Goal: Transaction & Acquisition: Obtain resource

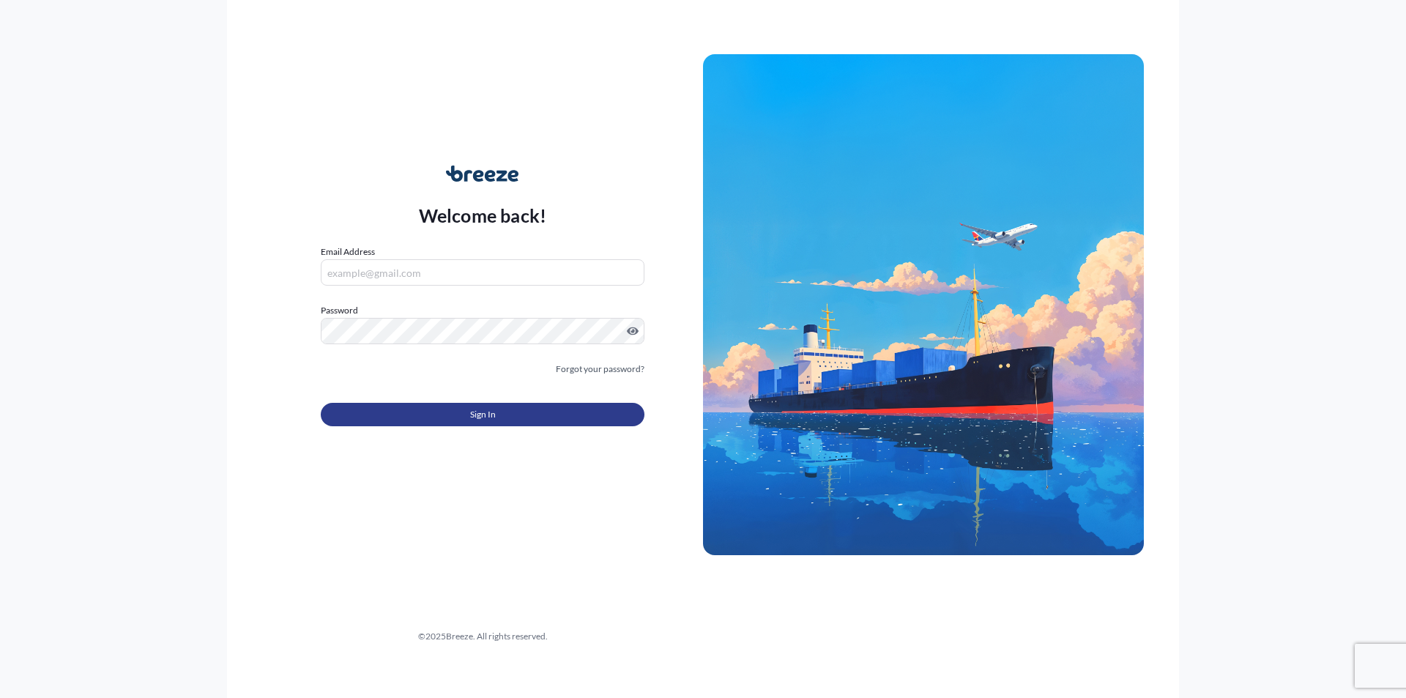
type input "[EMAIL_ADDRESS][DOMAIN_NAME]"
click at [436, 416] on button "Sign In" at bounding box center [483, 414] width 324 height 23
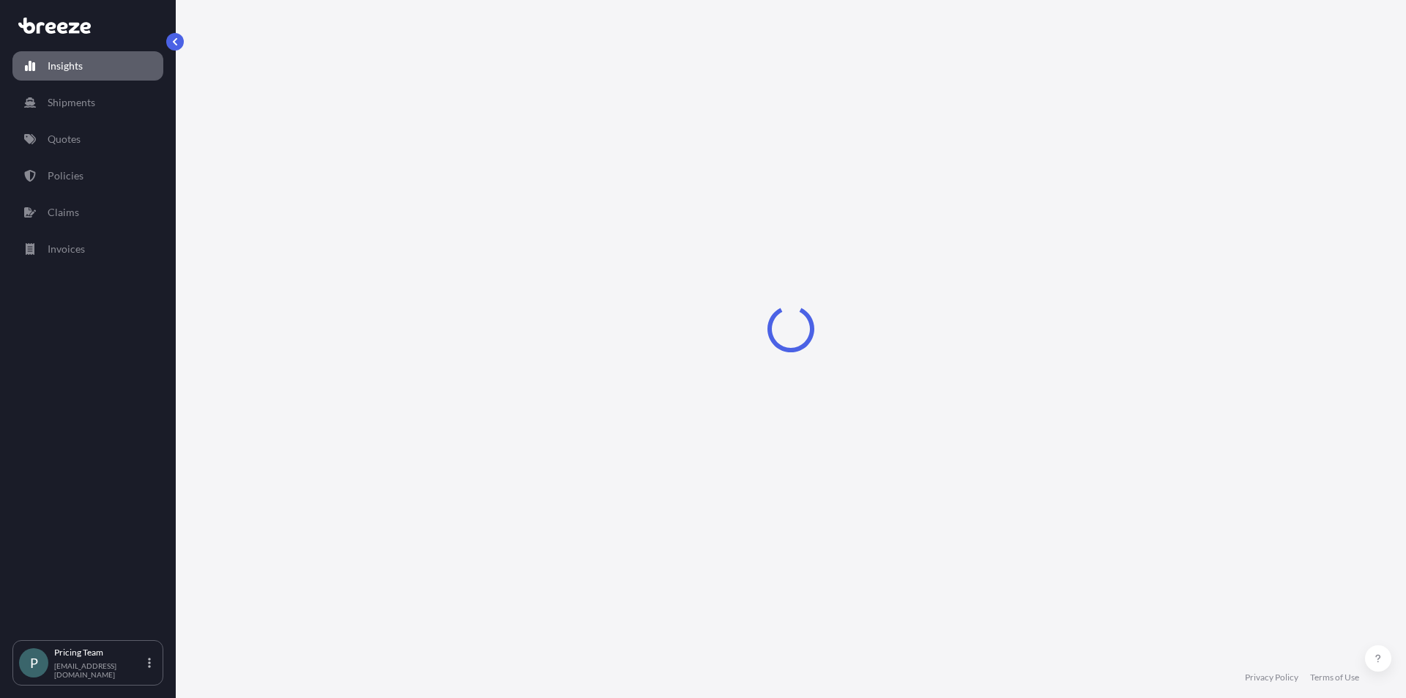
select select "2025"
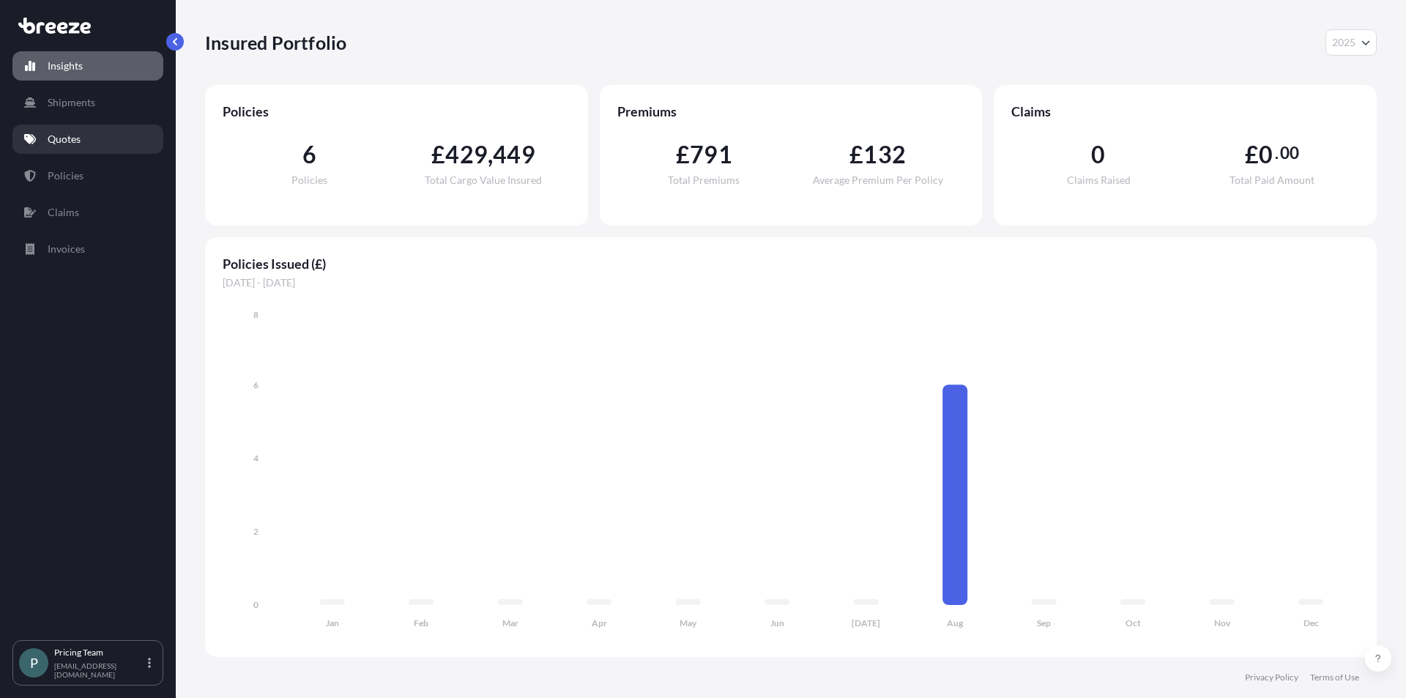
click at [60, 138] on p "Quotes" at bounding box center [64, 139] width 33 height 15
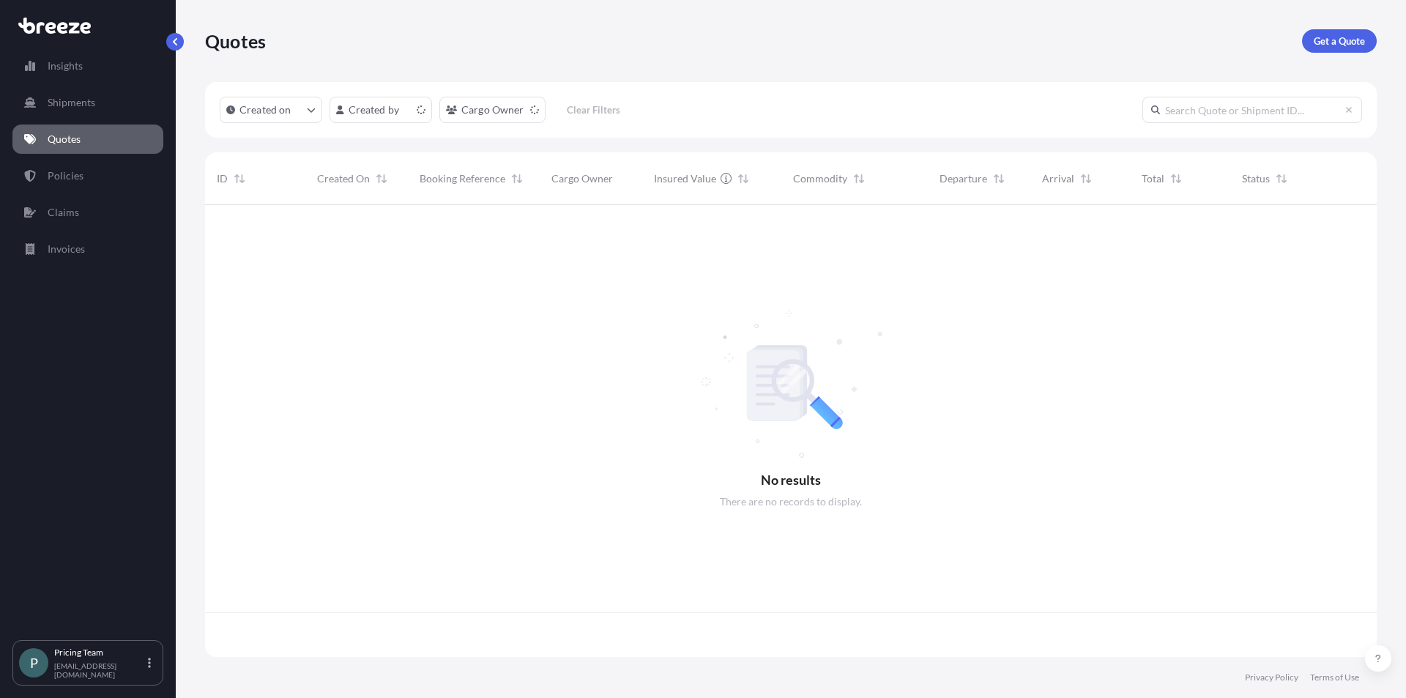
scroll to position [449, 1161]
click at [1335, 40] on p "Get a Quote" at bounding box center [1339, 41] width 51 height 15
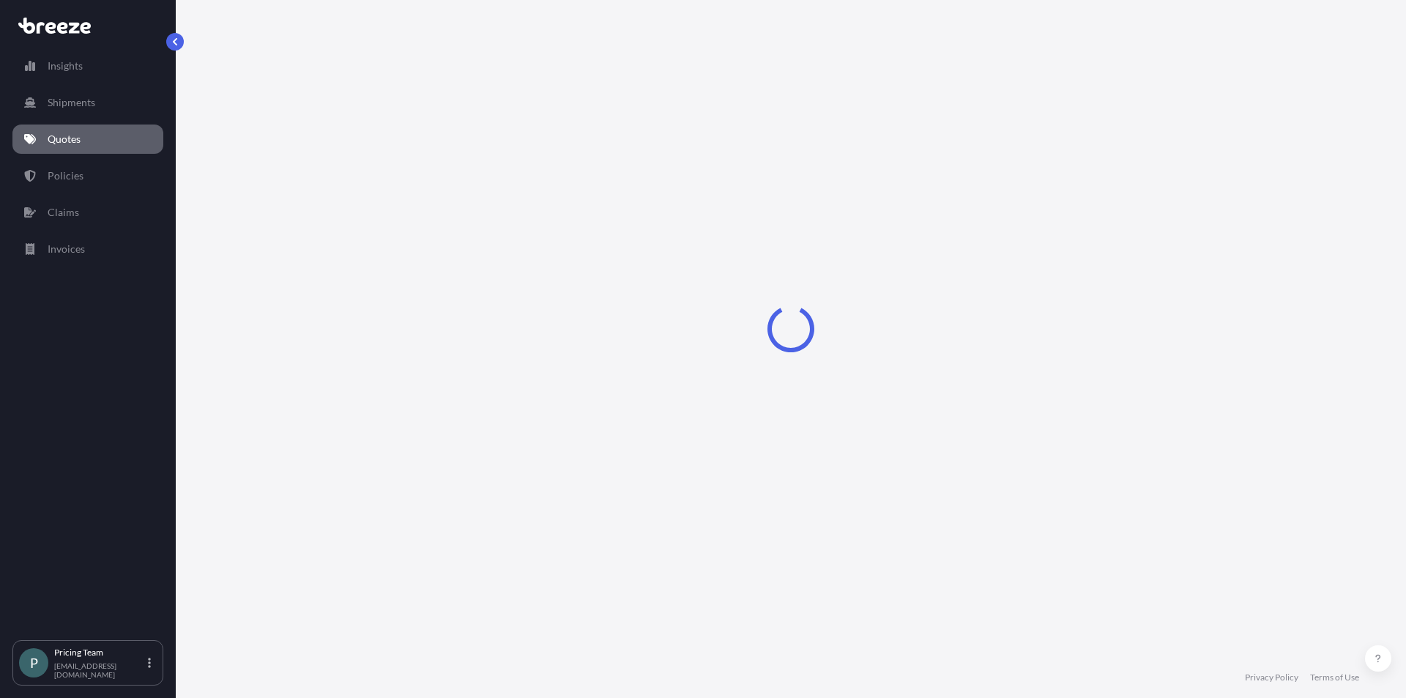
select select "Sea"
select select "1"
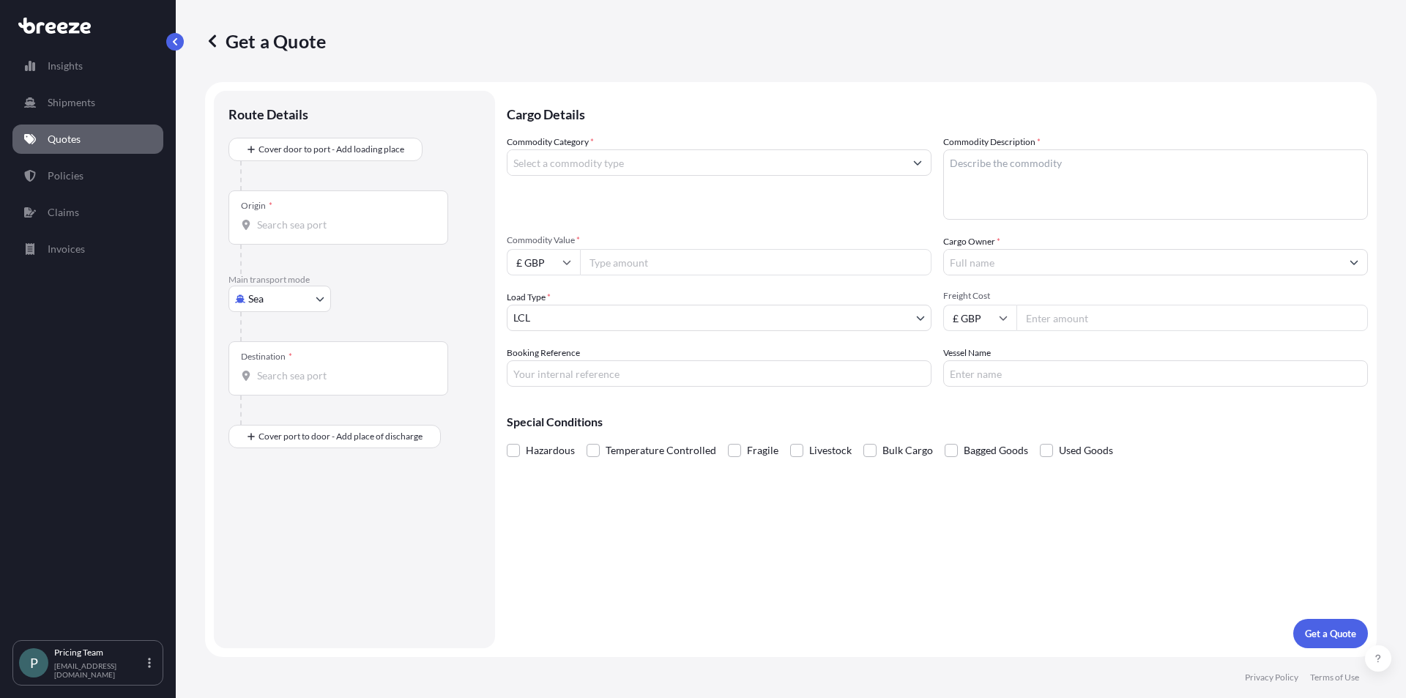
click at [345, 206] on div "Origin *" at bounding box center [339, 217] width 220 height 54
click at [345, 218] on input "Origin *" at bounding box center [343, 225] width 173 height 15
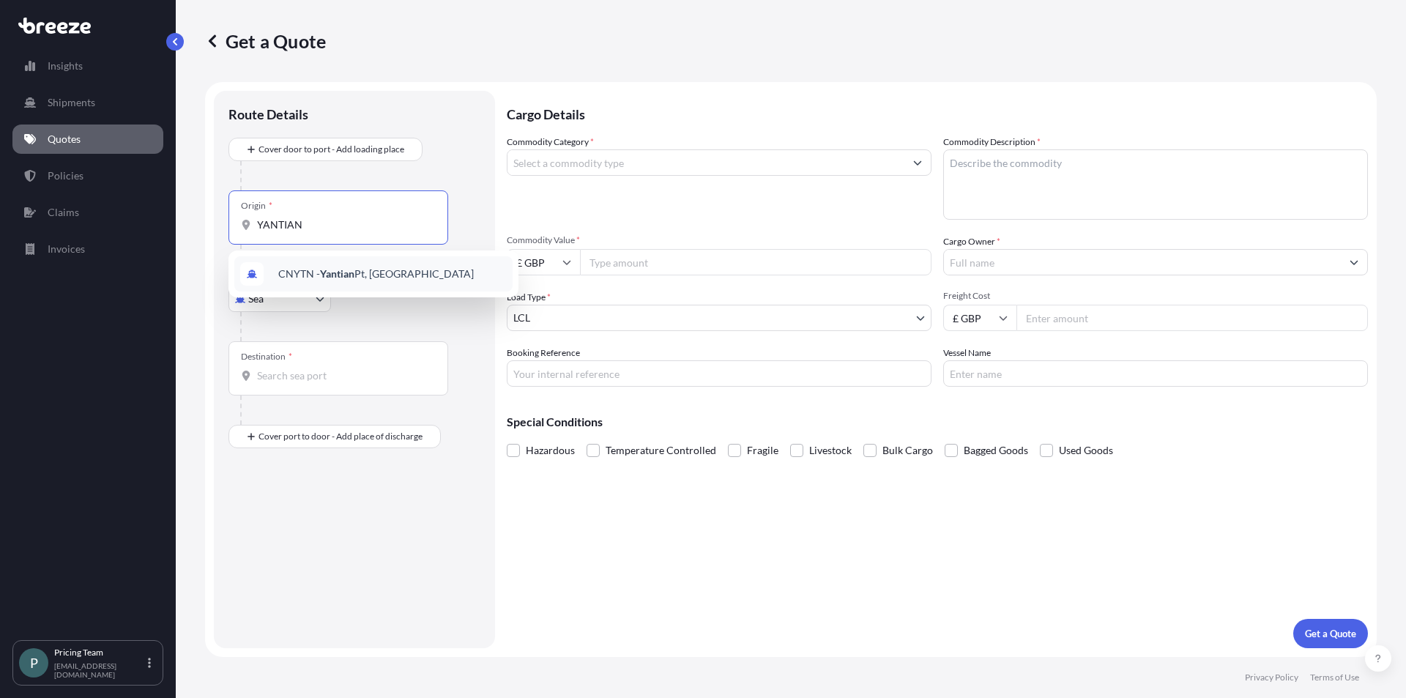
click at [345, 281] on span "CNYTN - Yantian Pt, [GEOGRAPHIC_DATA]" at bounding box center [376, 274] width 196 height 15
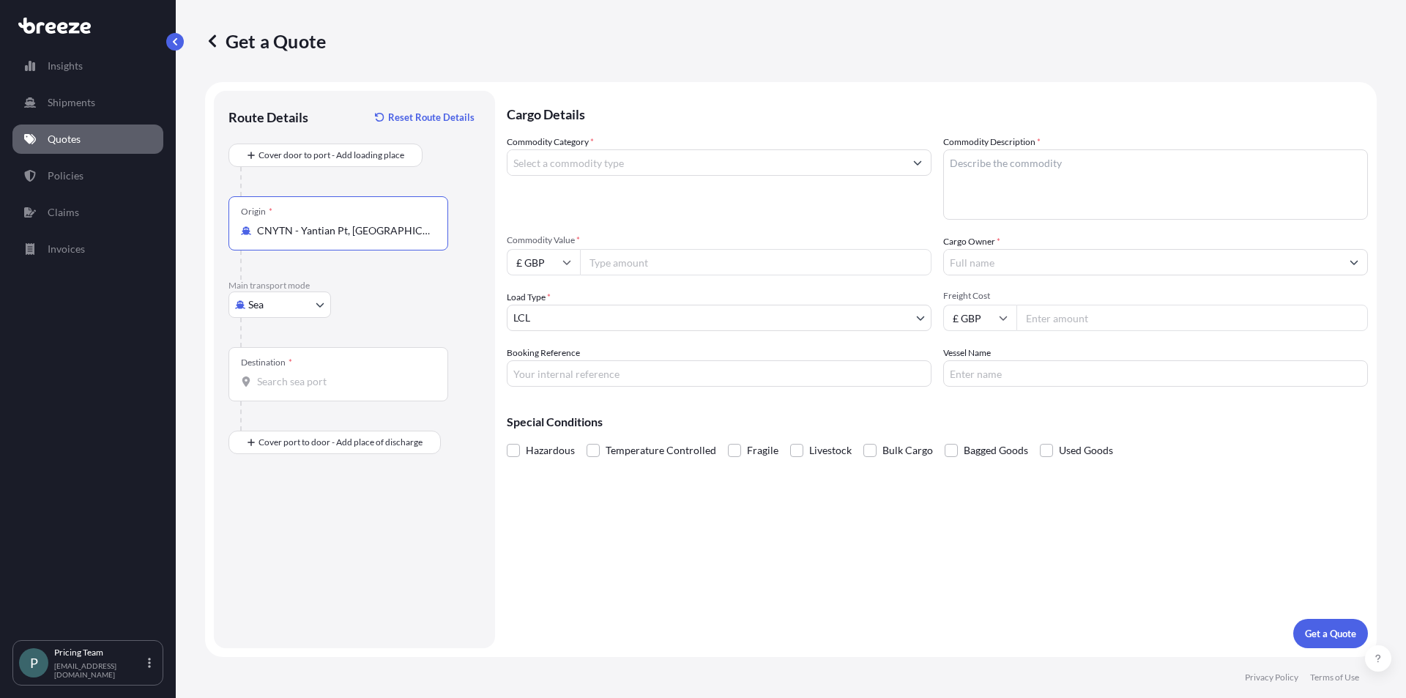
type input "CNYTN - Yantian Pt, [GEOGRAPHIC_DATA]"
click at [340, 372] on div "Destination *" at bounding box center [339, 374] width 220 height 54
click at [340, 374] on input "Destination *" at bounding box center [343, 381] width 173 height 15
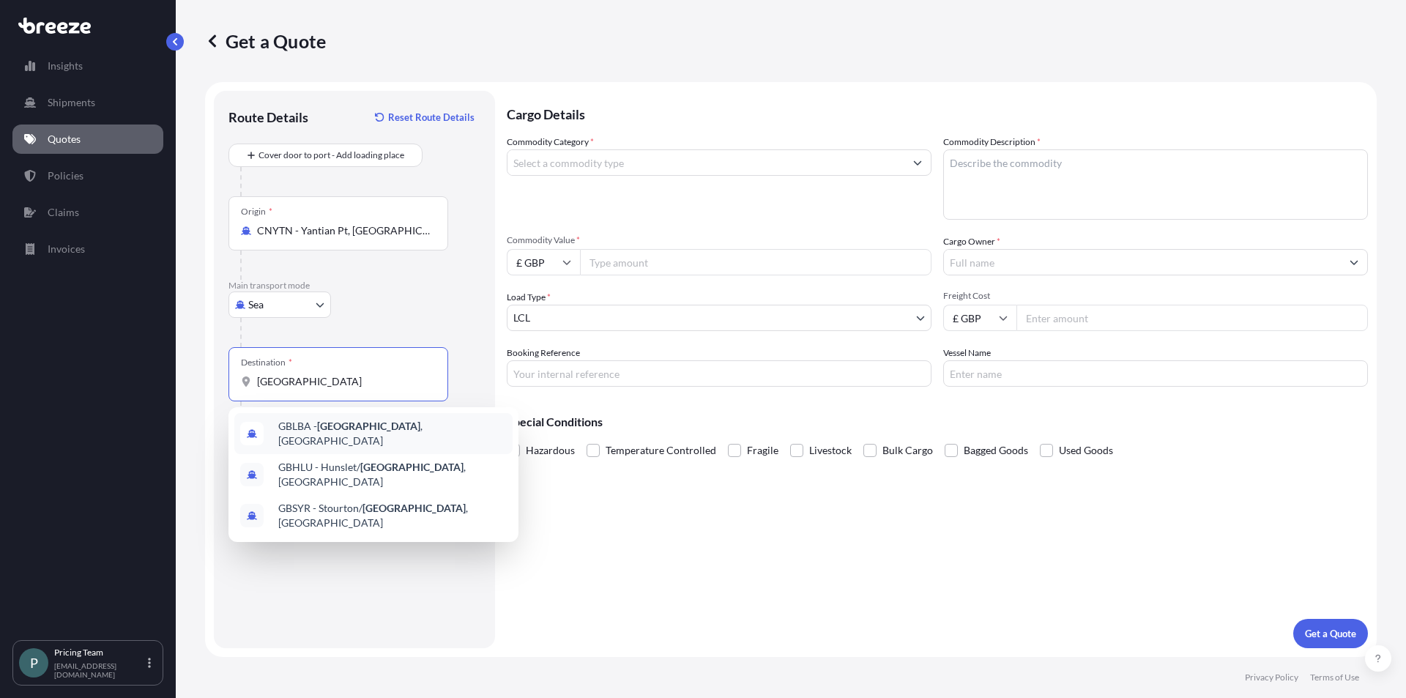
click at [349, 428] on span "GBLBA - [GEOGRAPHIC_DATA] , [GEOGRAPHIC_DATA]" at bounding box center [392, 433] width 229 height 29
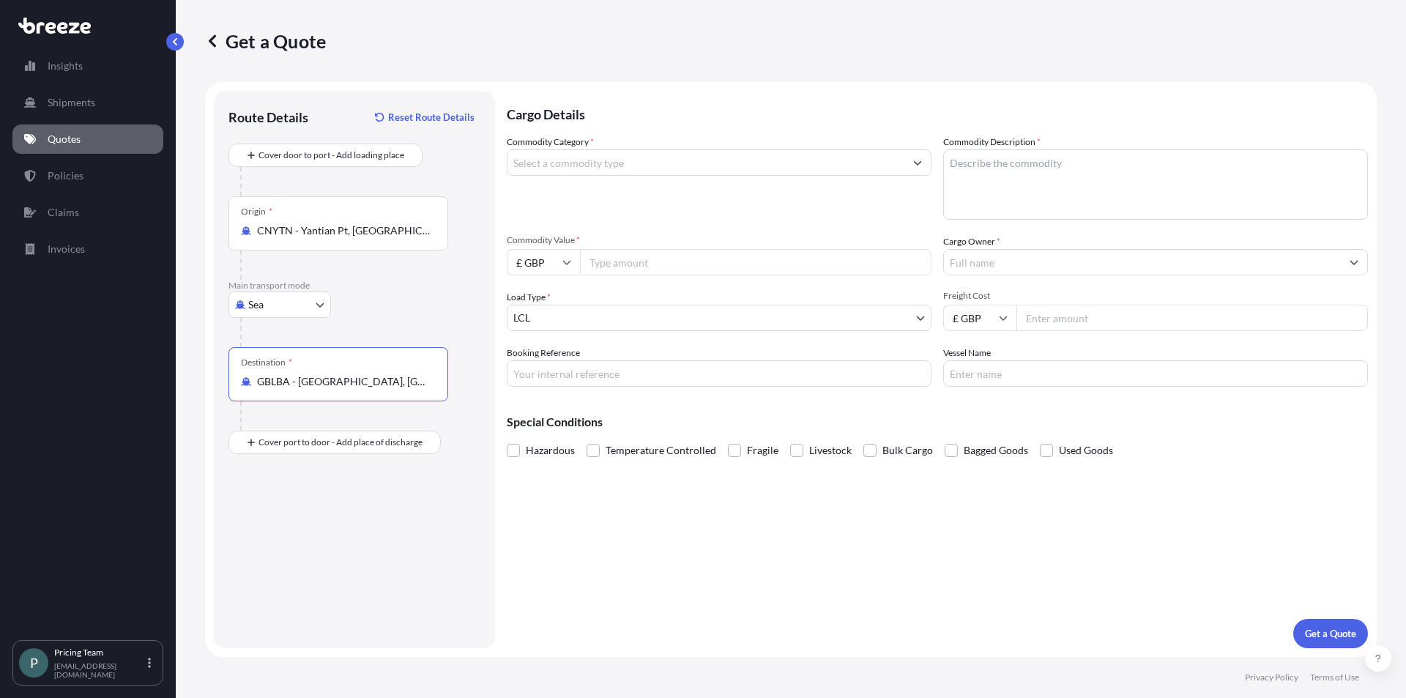
type input "GBLBA - [GEOGRAPHIC_DATA], [GEOGRAPHIC_DATA]"
click at [670, 176] on div "Commodity Category *" at bounding box center [719, 177] width 425 height 85
click at [670, 171] on input "Commodity Category *" at bounding box center [706, 162] width 397 height 26
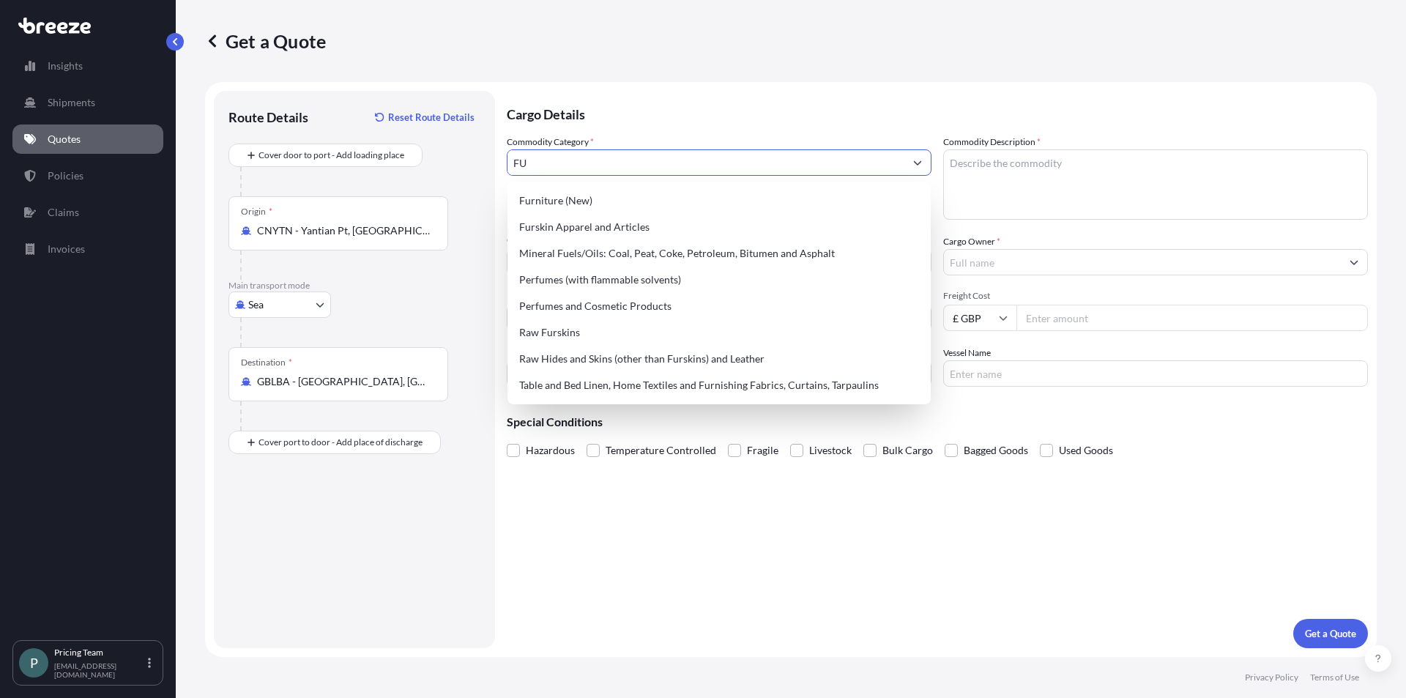
type input "F"
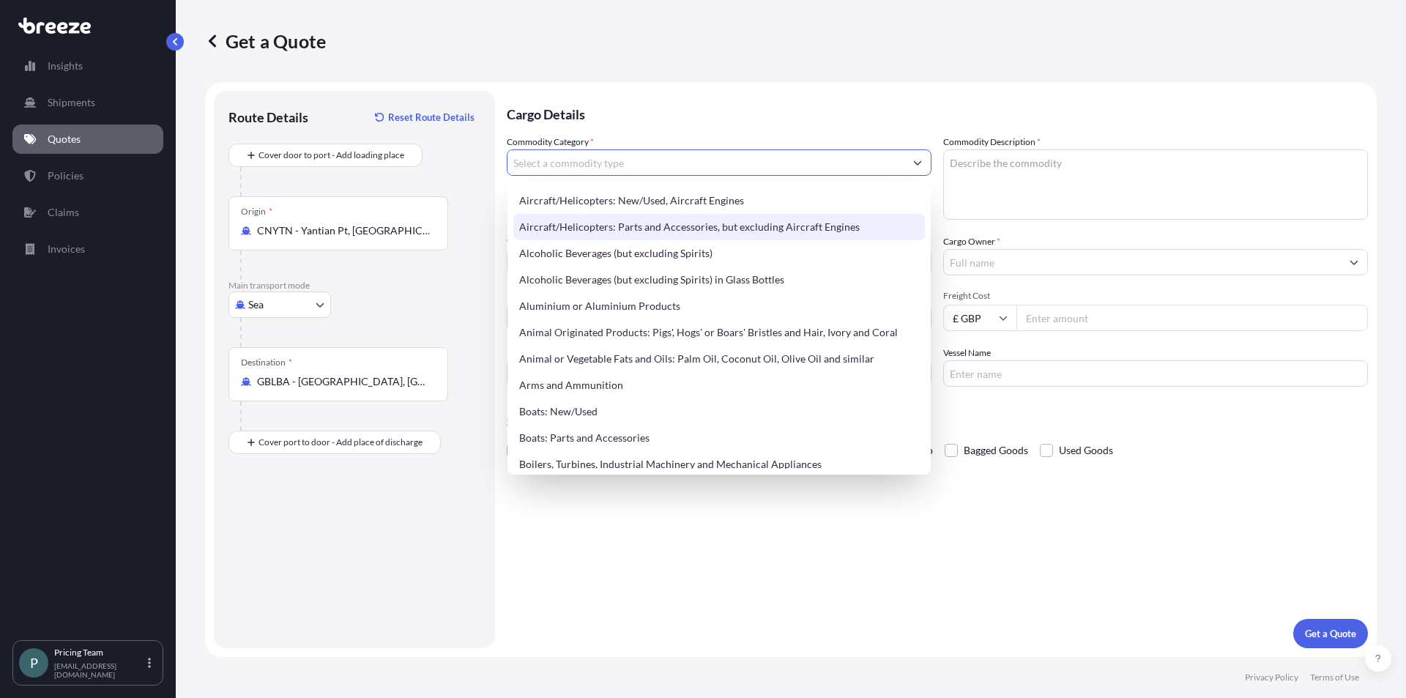
click at [535, 159] on input "Commodity Category *" at bounding box center [706, 162] width 397 height 26
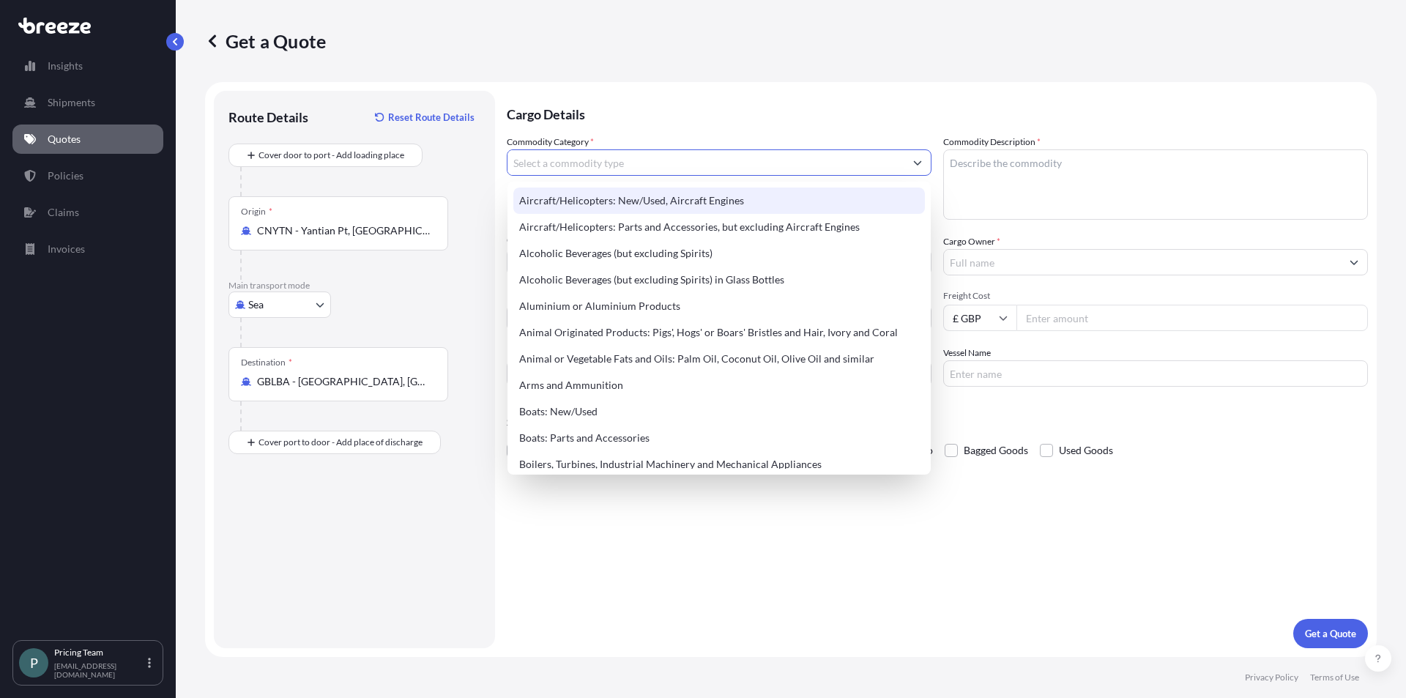
click at [684, 170] on input "Commodity Category *" at bounding box center [706, 162] width 397 height 26
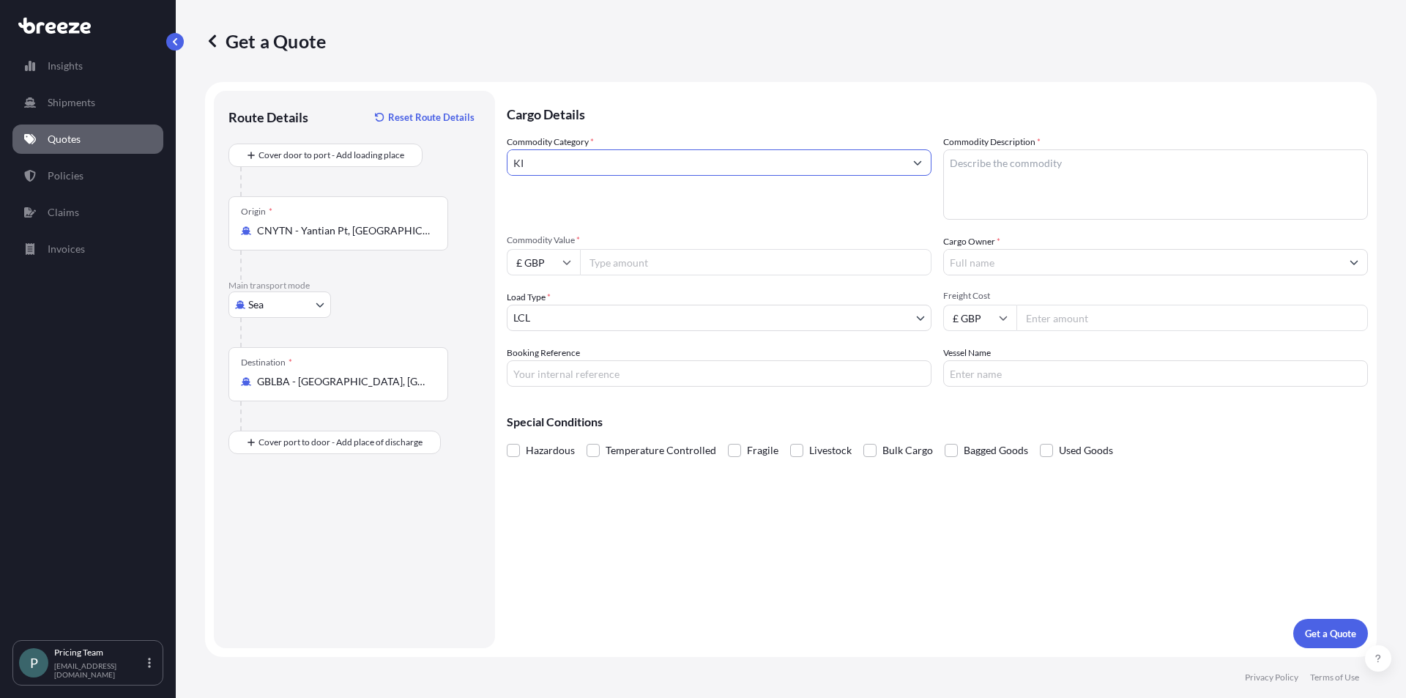
type input "K"
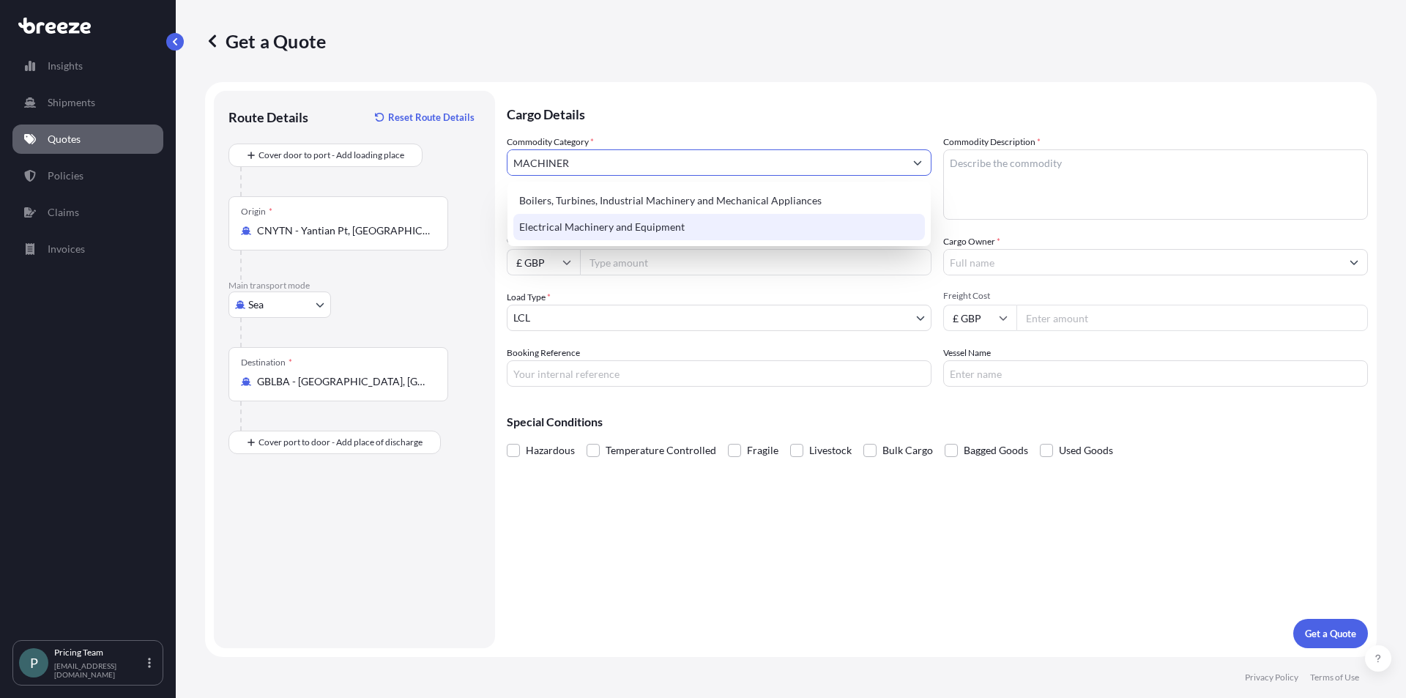
click at [666, 224] on div "Electrical Machinery and Equipment" at bounding box center [720, 227] width 412 height 26
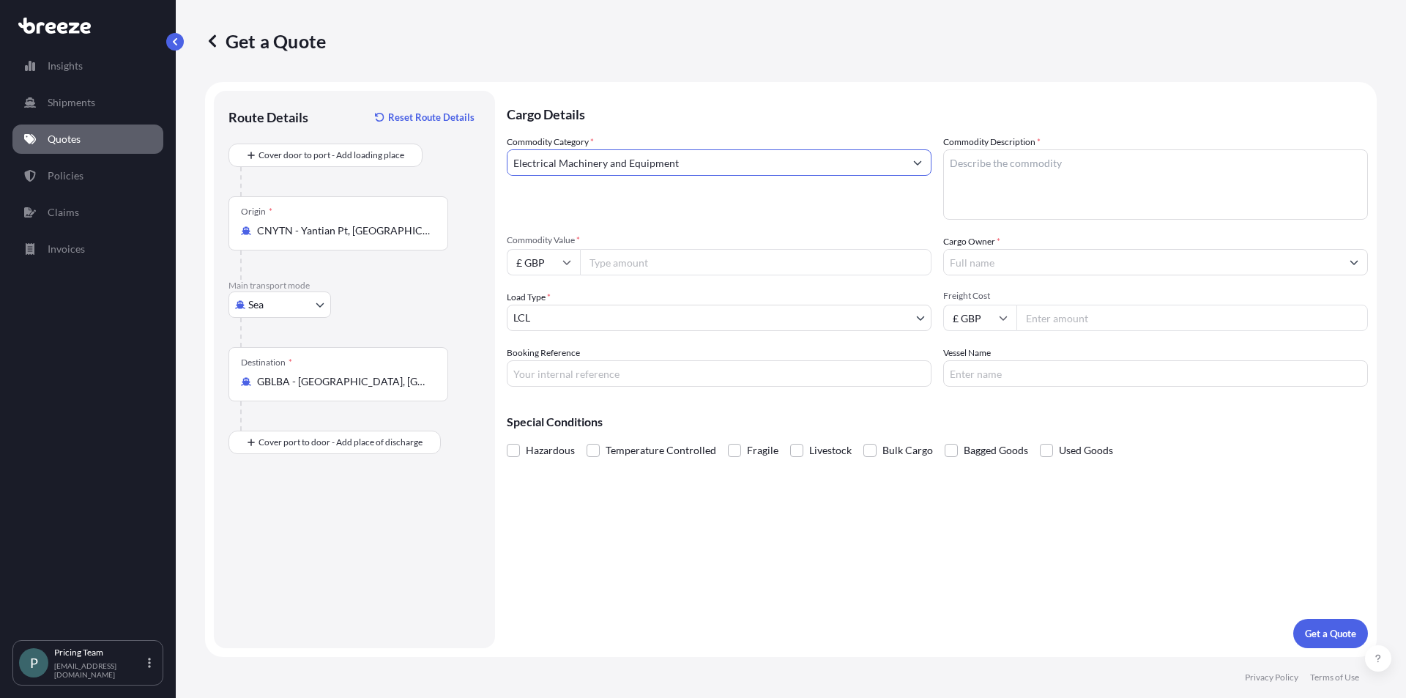
type input "Electrical Machinery and Equipment"
click at [664, 264] on input "Commodity Value *" at bounding box center [756, 262] width 352 height 26
click at [562, 257] on input "£ GBP" at bounding box center [543, 262] width 73 height 26
click at [535, 366] on div "$ USD" at bounding box center [544, 364] width 62 height 28
type input "$ USD"
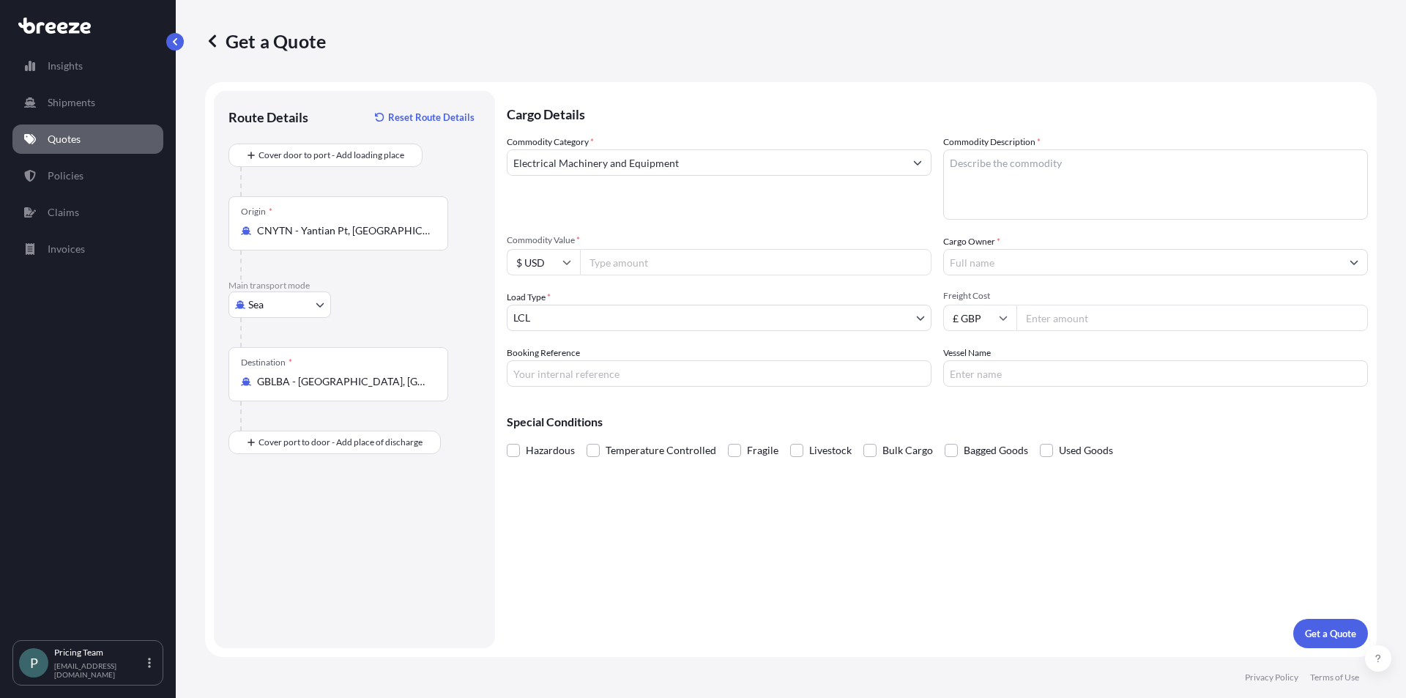
click at [613, 268] on input "Commodity Value *" at bounding box center [756, 262] width 352 height 26
type input "95000"
click at [618, 311] on body "Insights Shipments Quotes Policies Claims Invoices P Pricing Team [EMAIL_ADDRES…" at bounding box center [703, 349] width 1406 height 698
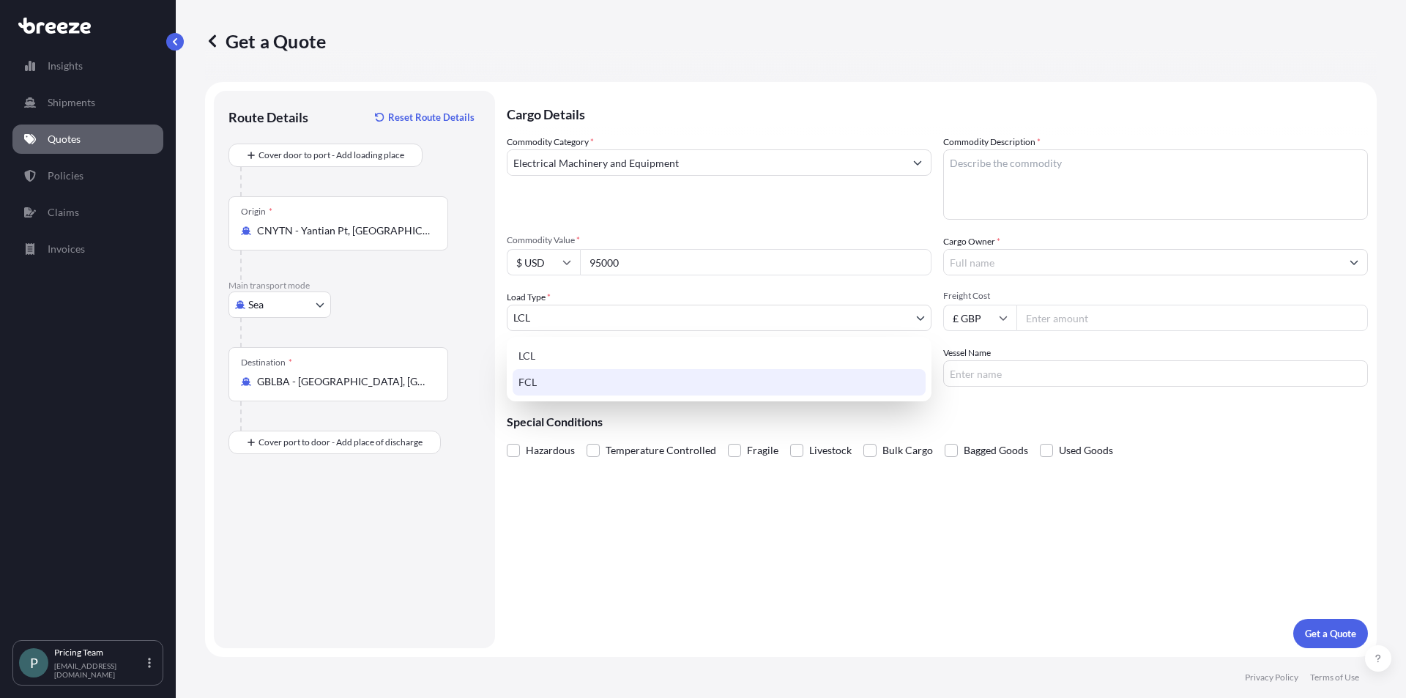
click at [552, 381] on div "FCL" at bounding box center [719, 382] width 413 height 26
select select "2"
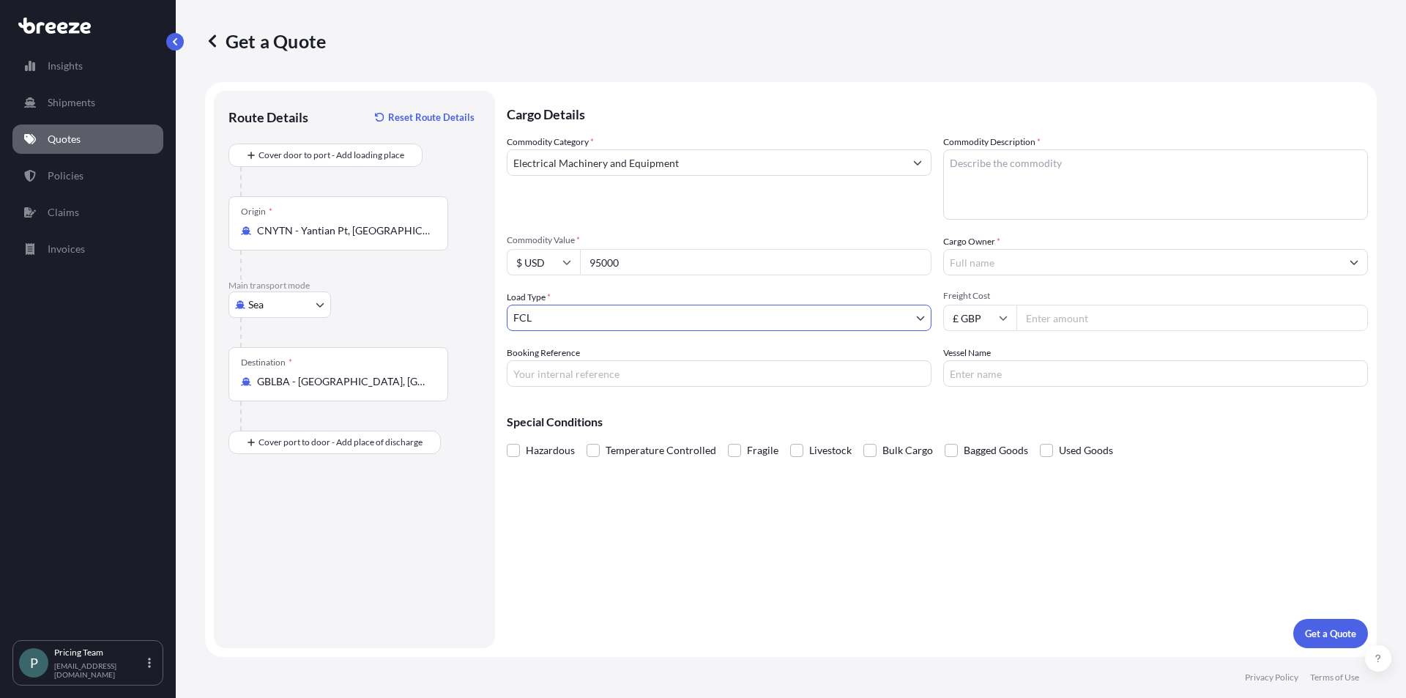
click at [560, 372] on input "Booking Reference" at bounding box center [719, 373] width 425 height 26
type input "BQT2531167"
click at [972, 152] on textarea "Commodity Description *" at bounding box center [1156, 184] width 425 height 70
type textarea "[DEMOGRAPHIC_DATA] MIXERS"
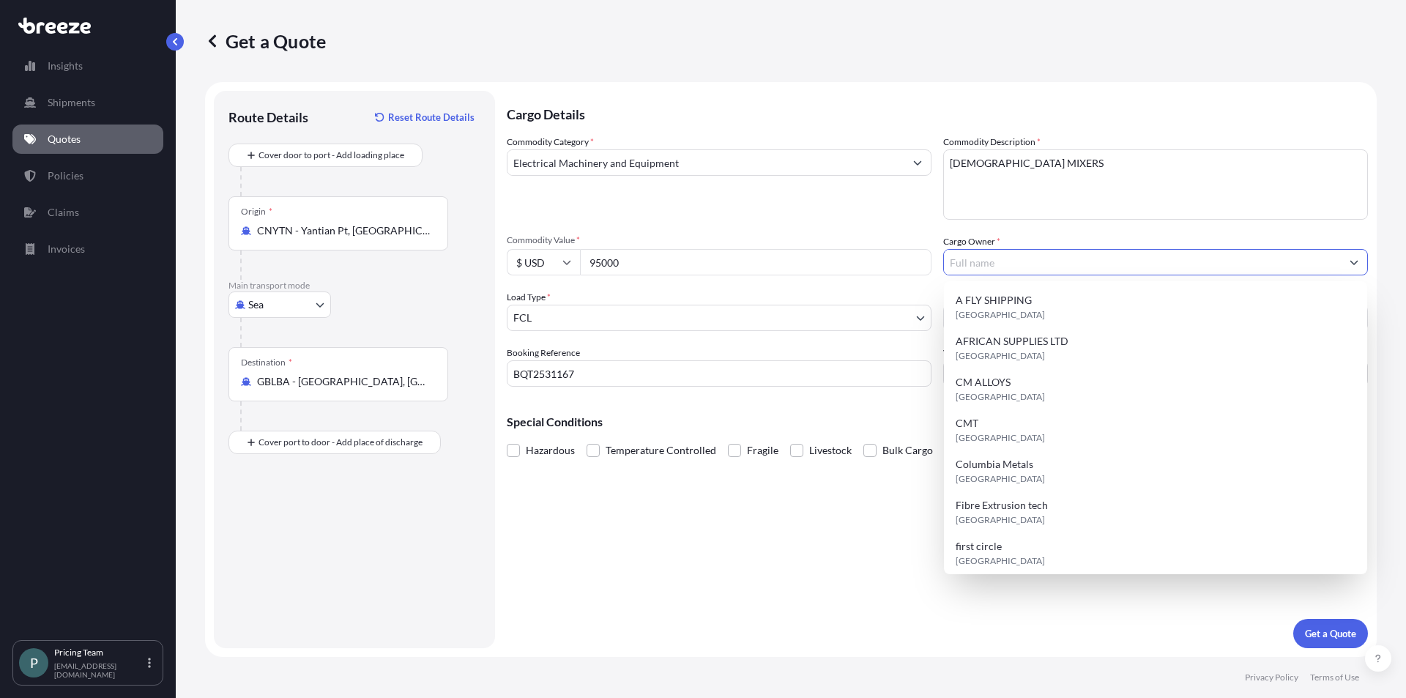
click at [1026, 259] on input "Cargo Owner *" at bounding box center [1142, 262] width 397 height 26
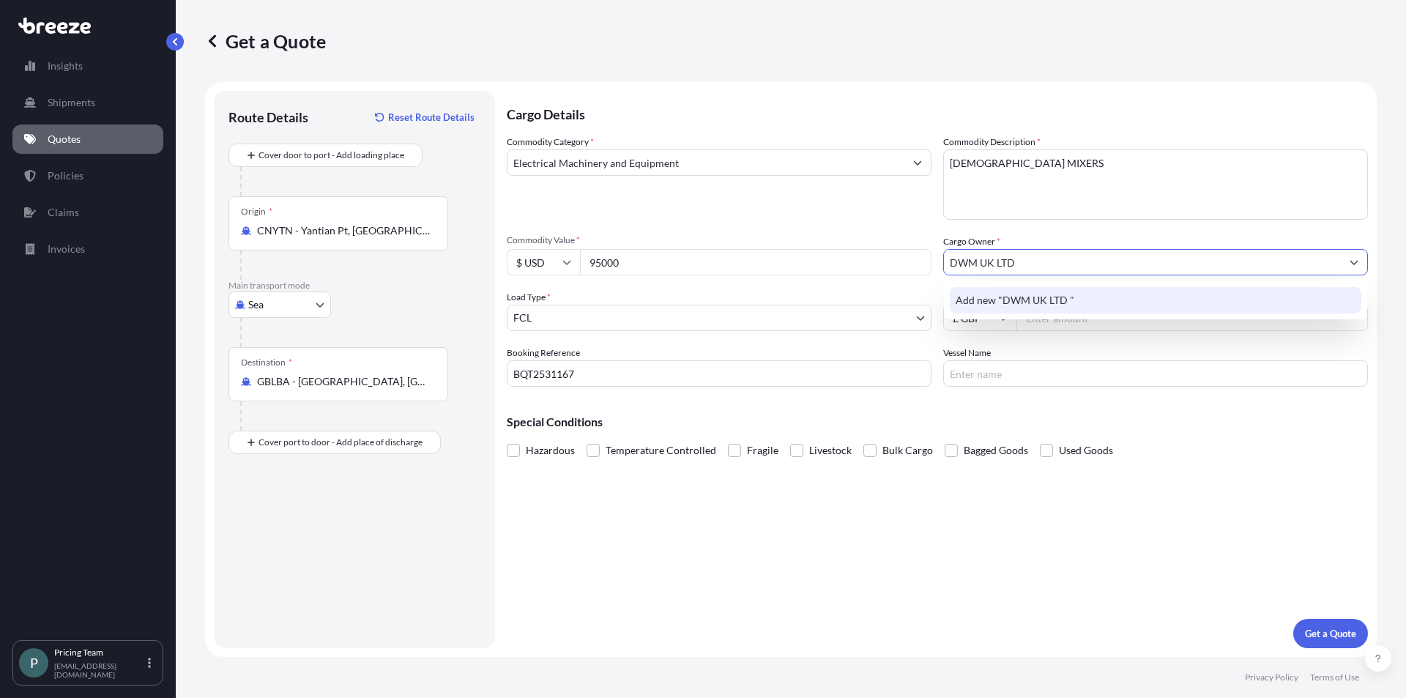
click at [1053, 297] on span "Add new "DWM UK LTD "" at bounding box center [1015, 300] width 119 height 15
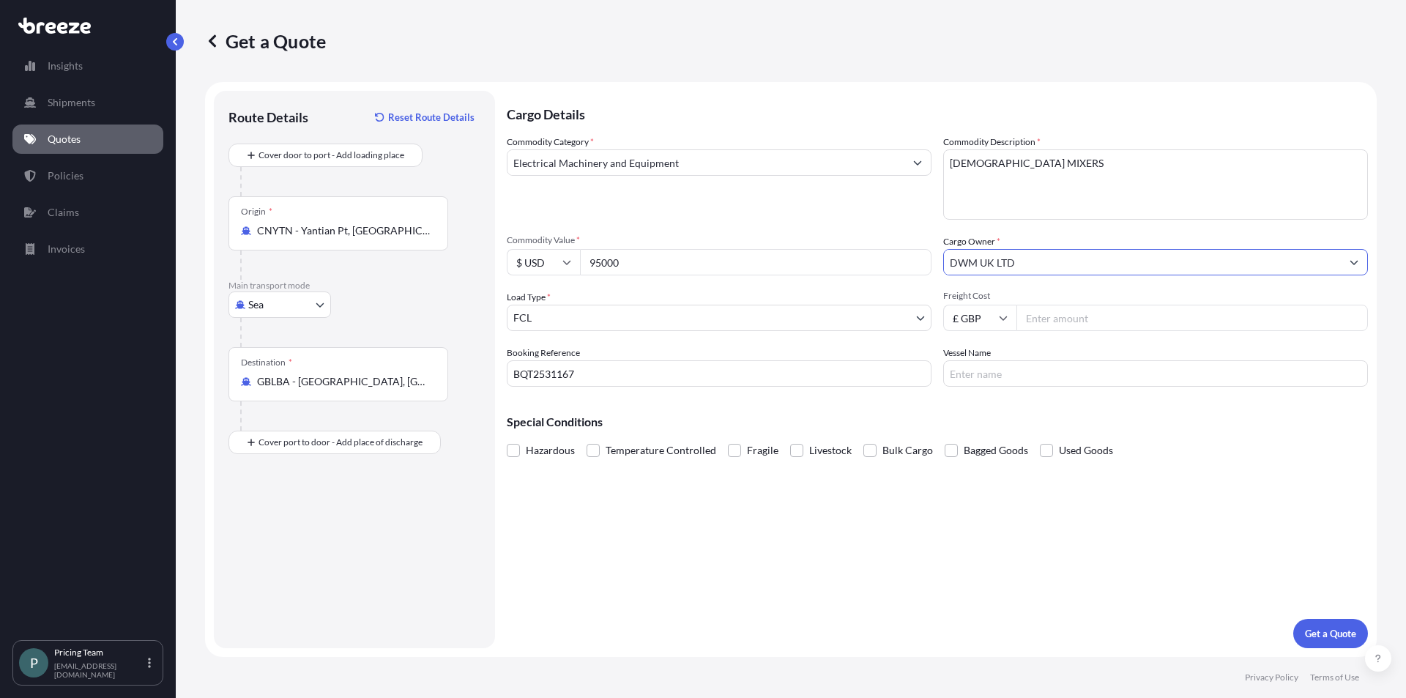
type input "DWM UK LTD"
click at [1061, 317] on input "Freight Cost" at bounding box center [1193, 318] width 352 height 26
drag, startPoint x: 998, startPoint y: 316, endPoint x: 986, endPoint y: 330, distance: 18.7
click at [998, 317] on input "£ GBP" at bounding box center [980, 318] width 73 height 26
click at [977, 418] on div "$ USD" at bounding box center [980, 420] width 62 height 28
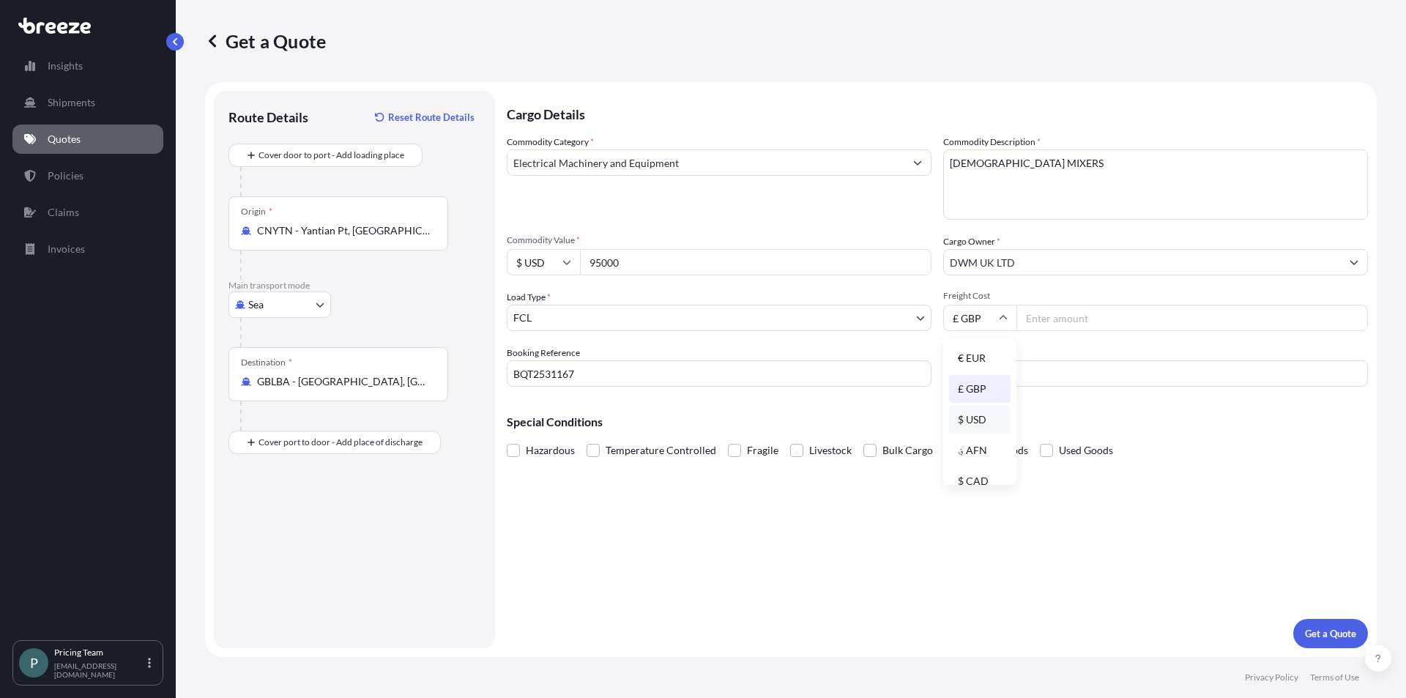
type input "$ USD"
click at [1052, 316] on input "Freight Cost" at bounding box center [1193, 318] width 352 height 26
type input "2676"
click at [1059, 368] on input "Vessel Name" at bounding box center [1156, 373] width 425 height 26
click at [950, 405] on div "Special Conditions Hazardous Temperature Controlled Fragile Livestock Bulk Carg…" at bounding box center [937, 430] width 861 height 63
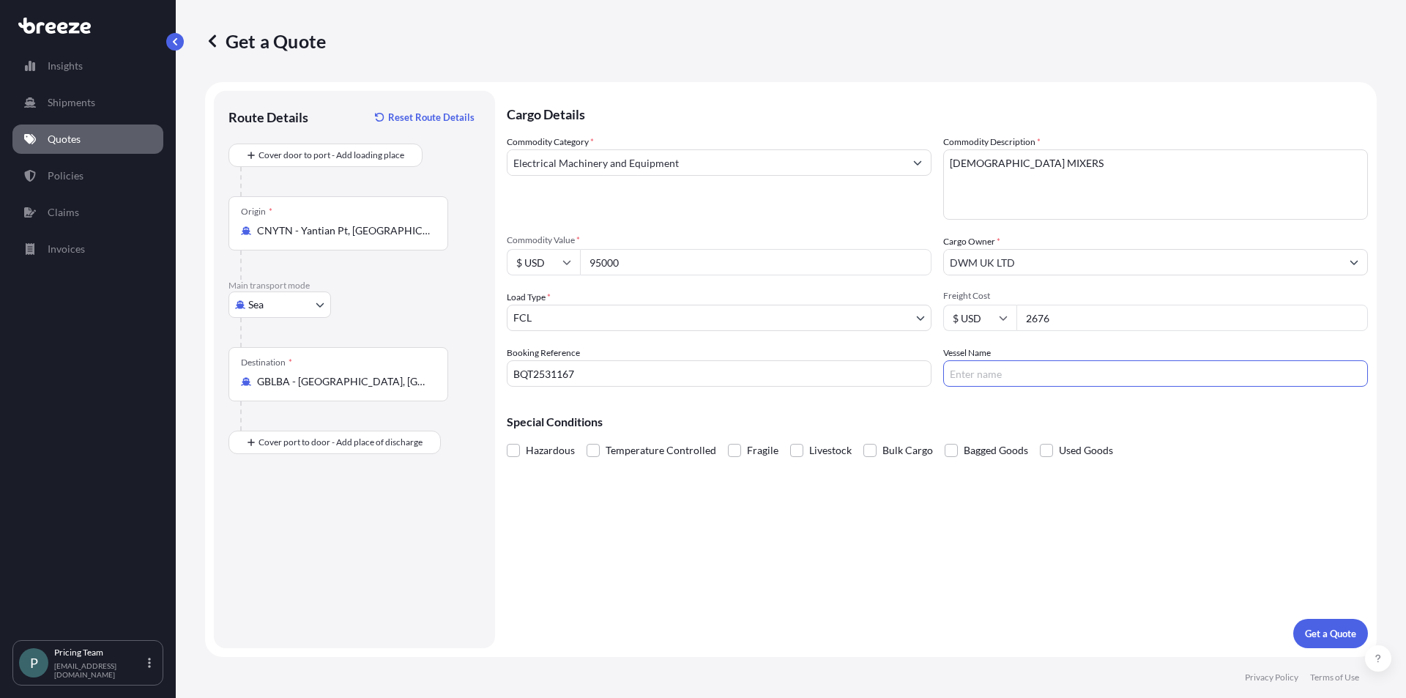
click at [1037, 382] on input "Vessel Name" at bounding box center [1156, 373] width 425 height 26
type input "N/A"
click at [997, 407] on div "Special Conditions Hazardous Temperature Controlled Fragile Livestock Bulk Carg…" at bounding box center [937, 430] width 861 height 63
click at [1309, 626] on p "Get a Quote" at bounding box center [1330, 633] width 51 height 15
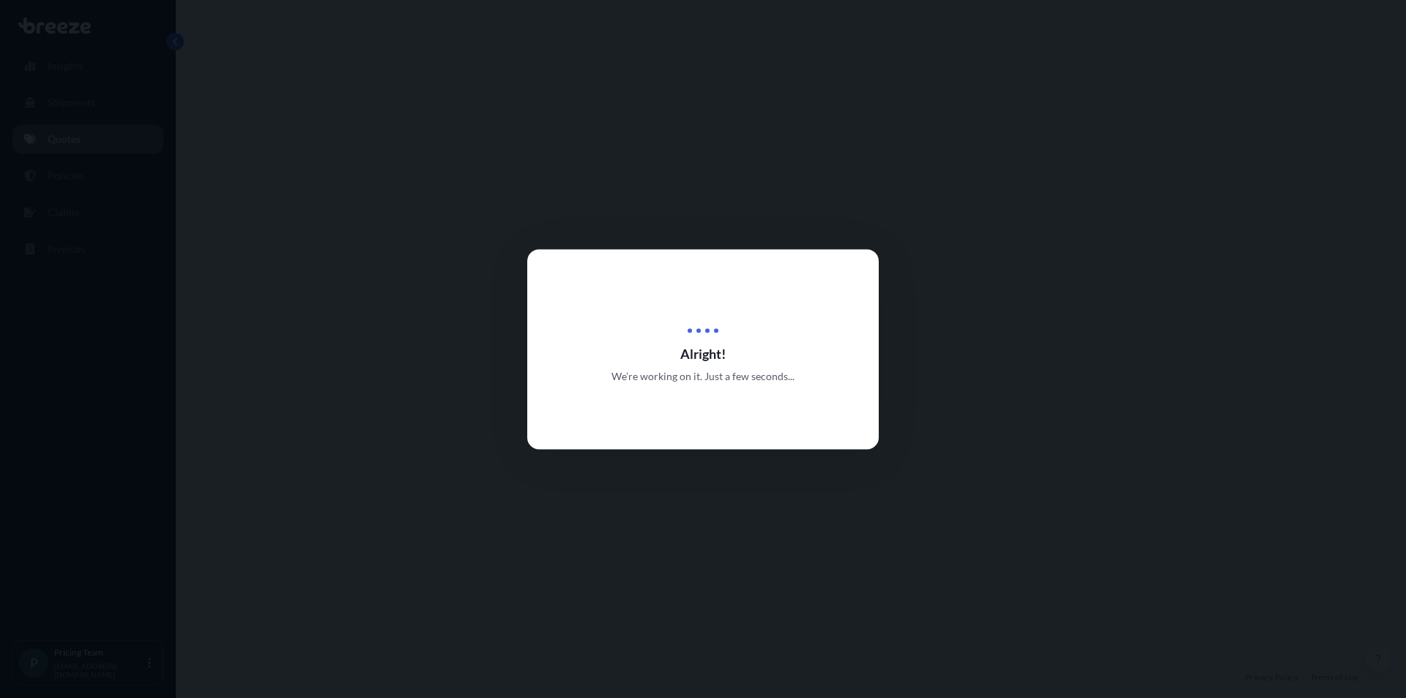
select select "Sea"
select select "2"
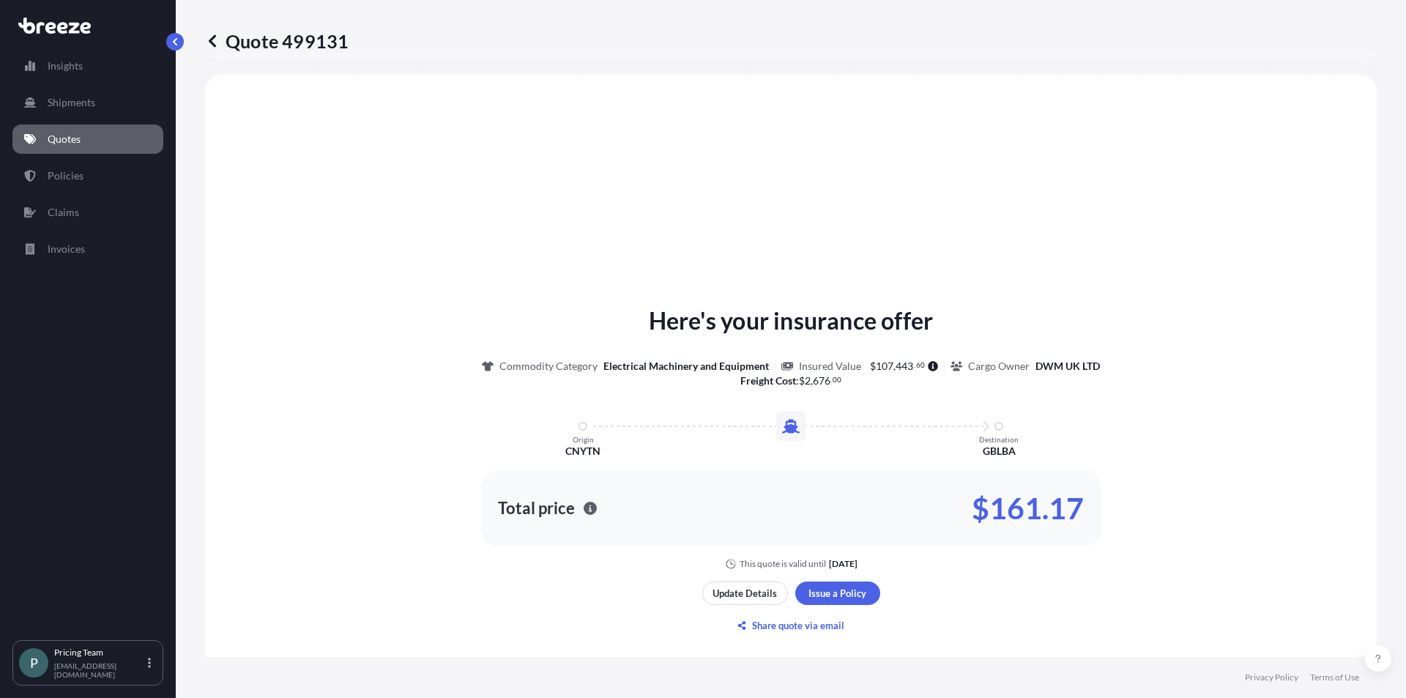
scroll to position [441, 0]
click at [775, 626] on p "Share quote via email" at bounding box center [798, 625] width 92 height 15
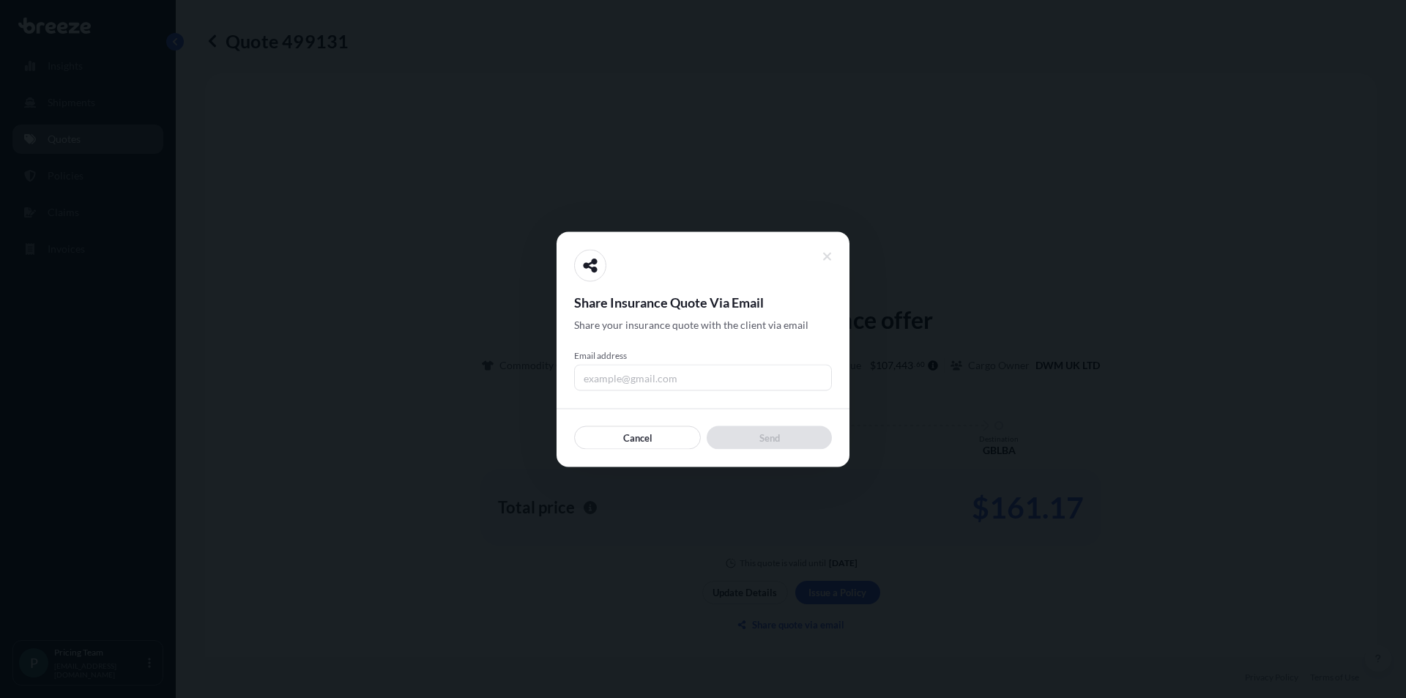
drag, startPoint x: 712, startPoint y: 363, endPoint x: 714, endPoint y: 373, distance: 9.8
click at [713, 364] on div "Email address" at bounding box center [703, 369] width 258 height 41
click at [715, 377] on input "Email address" at bounding box center [703, 377] width 258 height 26
type input "[PERSON_NAME][EMAIL_ADDRESS][DOMAIN_NAME]"
